Goal: Information Seeking & Learning: Learn about a topic

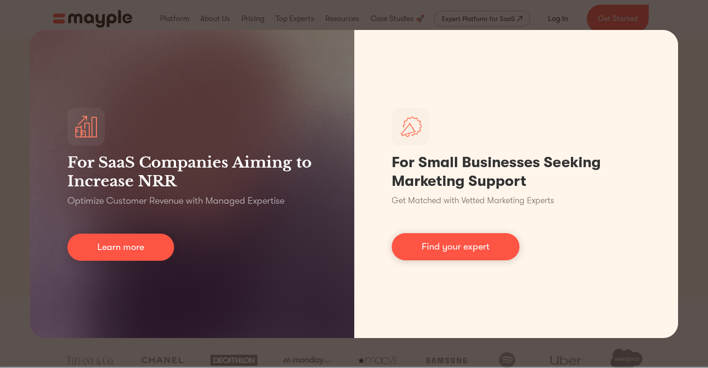
click at [576, 14] on div "For SaaS Companies Aiming to Increase NRR Optimize Customer Revenue with Manage…" at bounding box center [354, 184] width 708 height 368
click at [685, 24] on div "For SaaS Companies Aiming to Increase NRR Optimize Customer Revenue with Manage…" at bounding box center [354, 184] width 708 height 368
click at [378, 345] on div "For SaaS Companies Aiming to Increase NRR Optimize Customer Revenue with Manage…" at bounding box center [354, 184] width 708 height 368
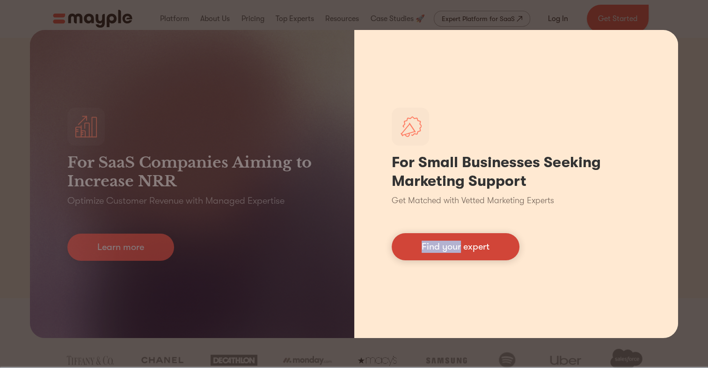
drag, startPoint x: 378, startPoint y: 345, endPoint x: 448, endPoint y: 237, distance: 129.3
click at [448, 237] on div "For SaaS Companies Aiming to Increase NRR Optimize Customer Revenue with Manage…" at bounding box center [354, 184] width 708 height 368
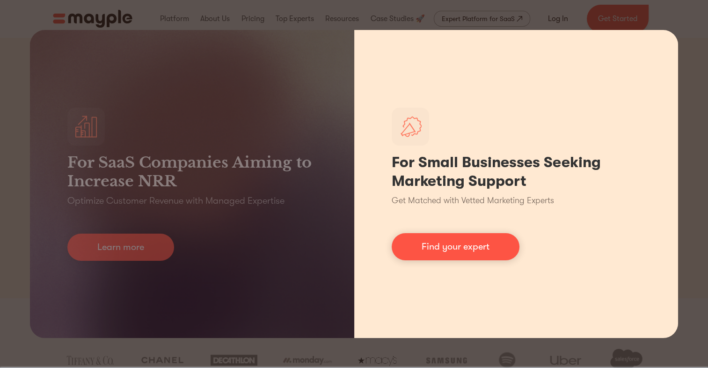
drag, startPoint x: 448, startPoint y: 237, endPoint x: 498, endPoint y: 278, distance: 65.5
click at [498, 278] on div "For Small Businesses Seeking Marketing Support Get Matched with Vetted Marketin…" at bounding box center [516, 184] width 324 height 308
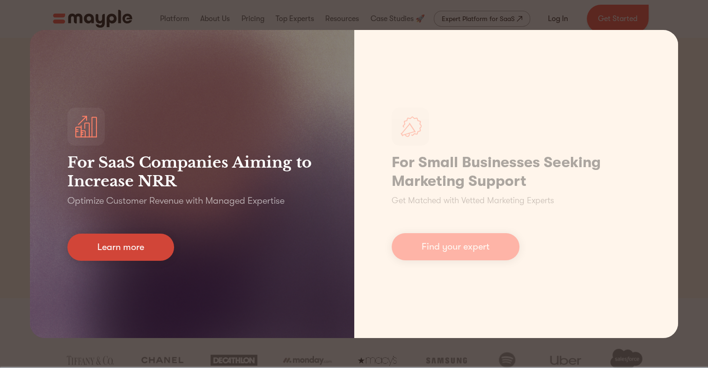
click at [135, 235] on link "Learn more" at bounding box center [120, 246] width 107 height 27
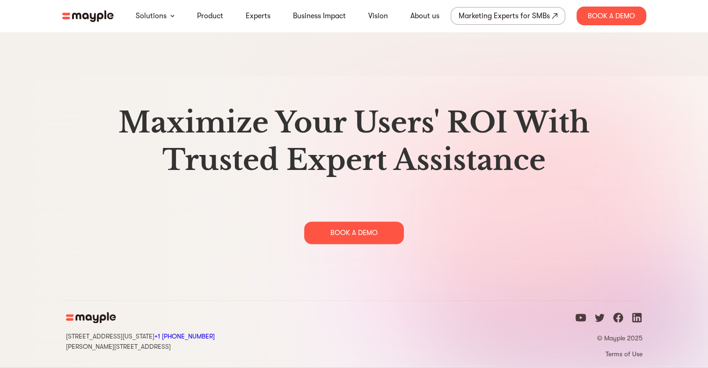
scroll to position [4812, 0]
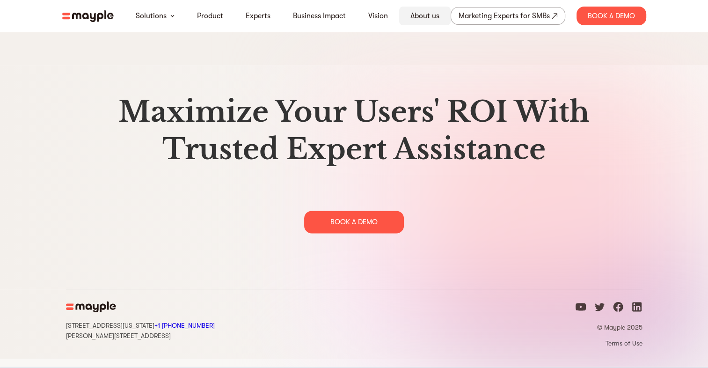
click at [418, 17] on link "About us" at bounding box center [424, 15] width 29 height 11
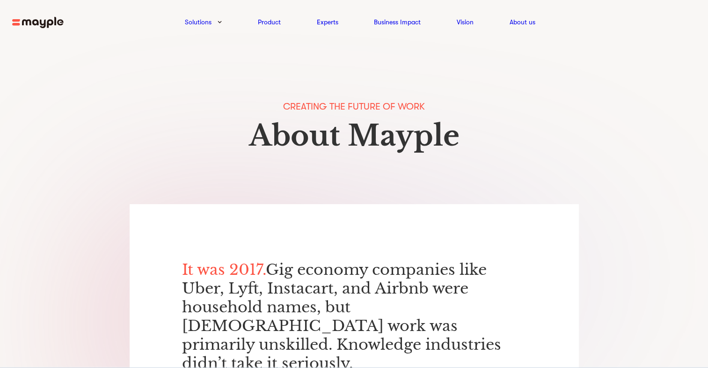
click at [573, 204] on div "Creating the Future of Work About Mayple" at bounding box center [354, 124] width 708 height 160
